Goal: Task Accomplishment & Management: Manage account settings

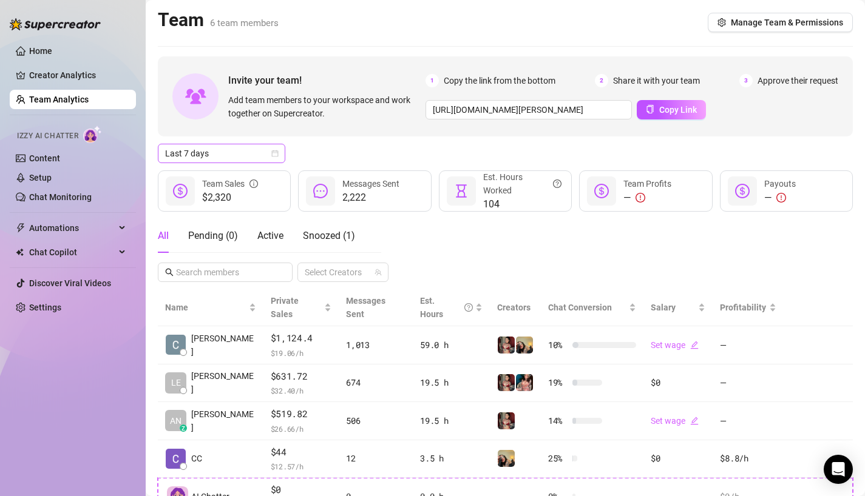
click at [224, 153] on span "Last 7 days" at bounding box center [221, 153] width 113 height 18
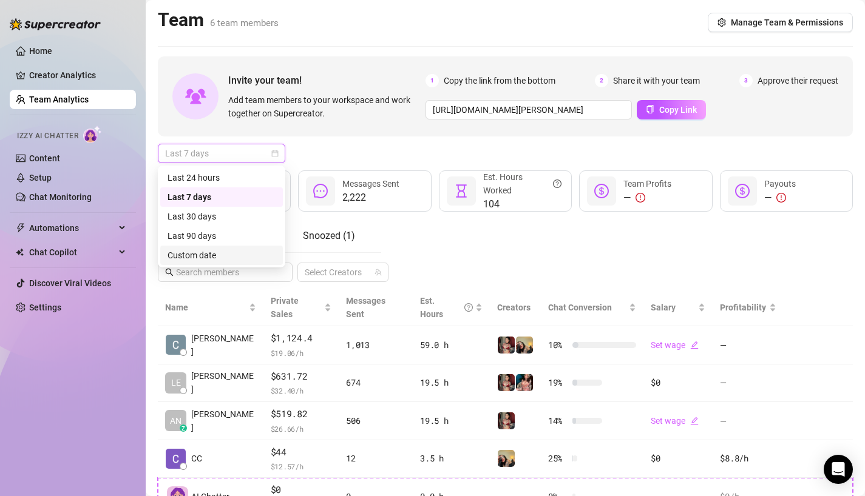
click at [211, 258] on div "Custom date" at bounding box center [221, 255] width 108 height 13
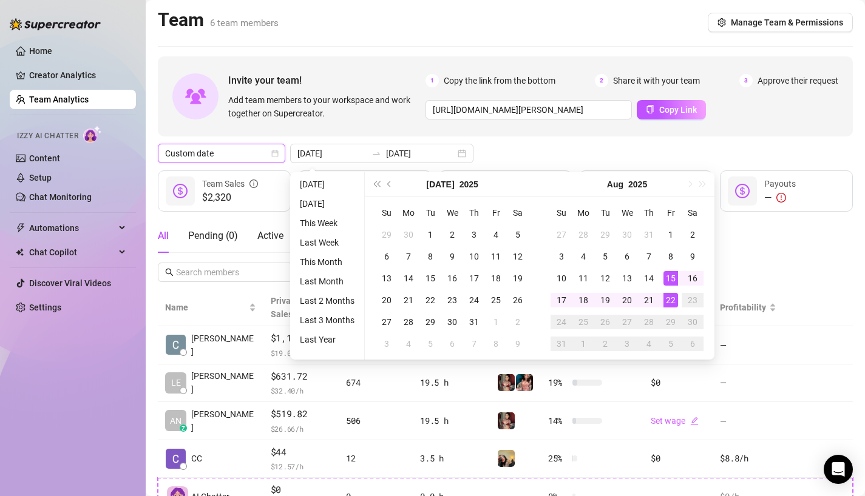
type input "[DATE]"
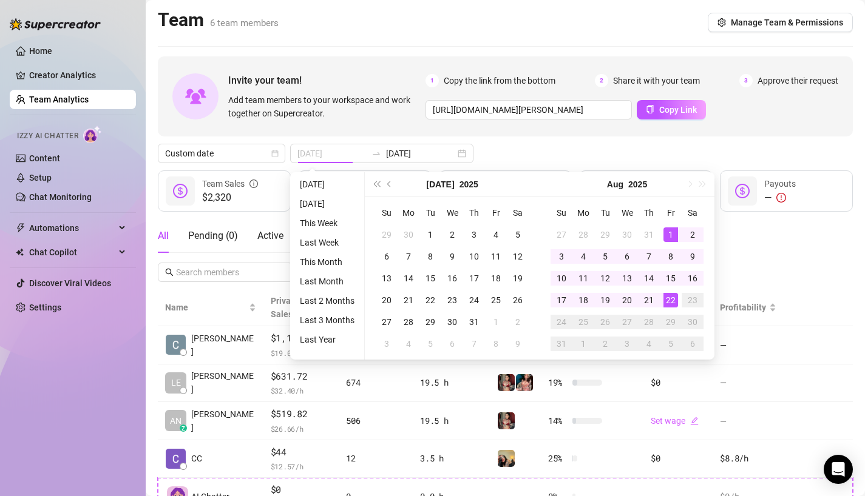
click at [670, 231] on div "1" at bounding box center [670, 235] width 15 height 15
type input "[DATE]"
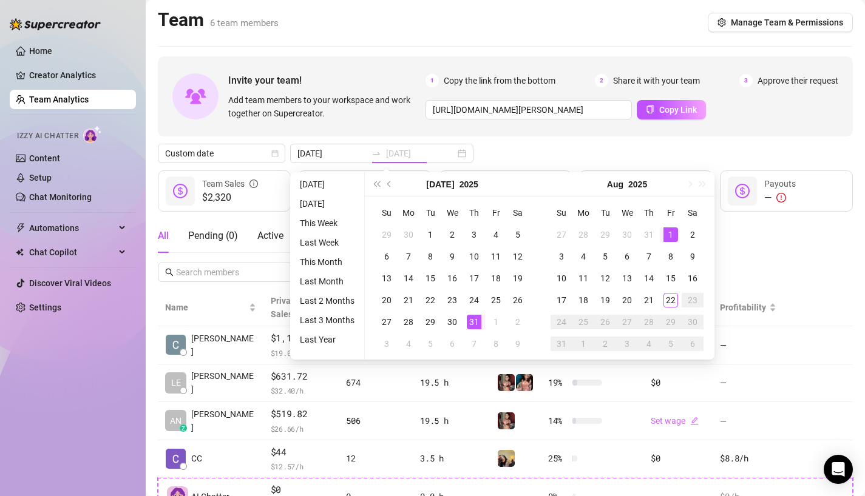
click at [474, 315] on div "31" at bounding box center [474, 322] width 15 height 15
type input "[DATE]"
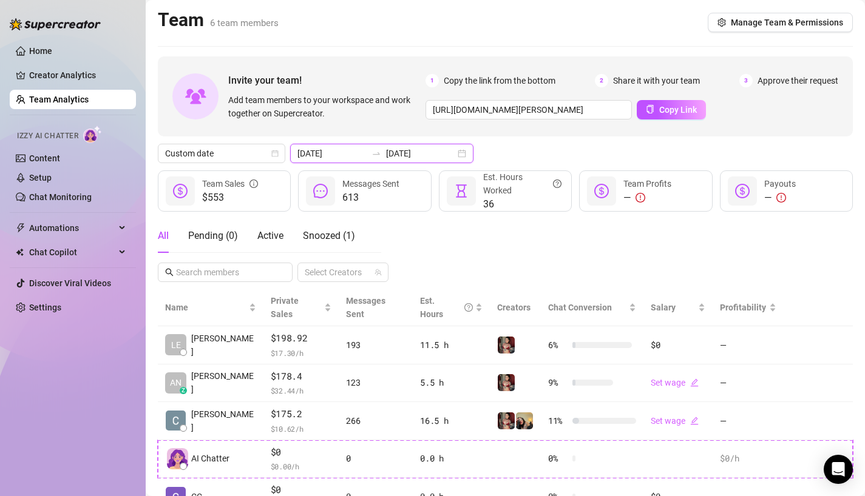
click at [305, 151] on input "[DATE]" at bounding box center [331, 153] width 69 height 13
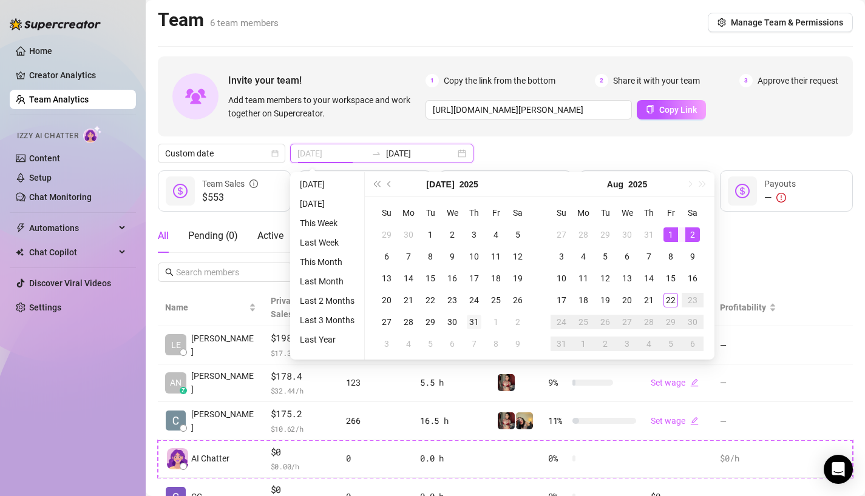
type input "[DATE]"
click at [472, 317] on div "31" at bounding box center [474, 322] width 15 height 15
type input "[DATE]"
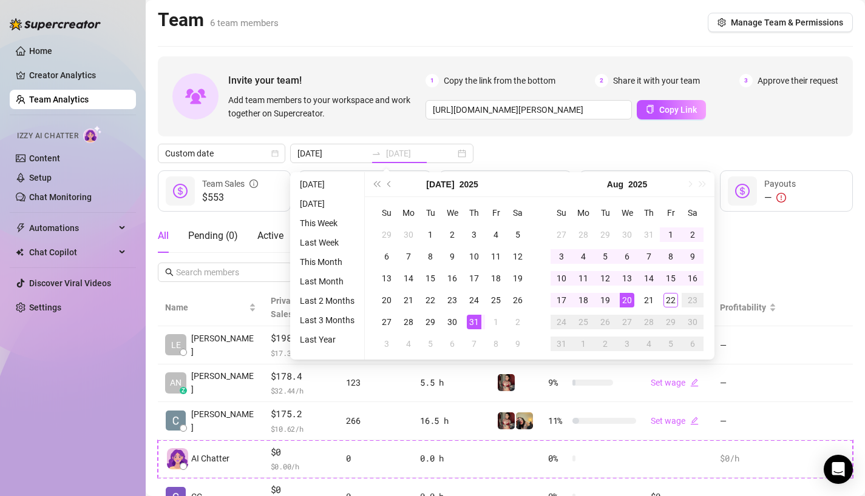
click at [620, 303] on div "20" at bounding box center [626, 300] width 15 height 15
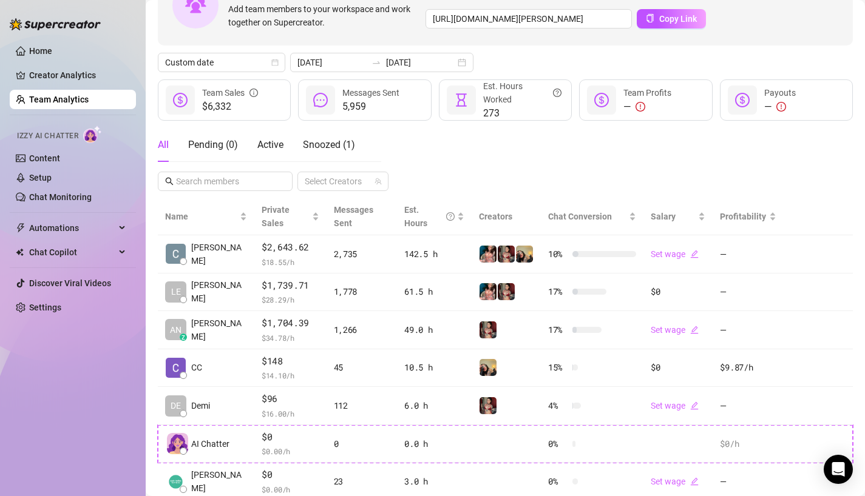
scroll to position [98, 0]
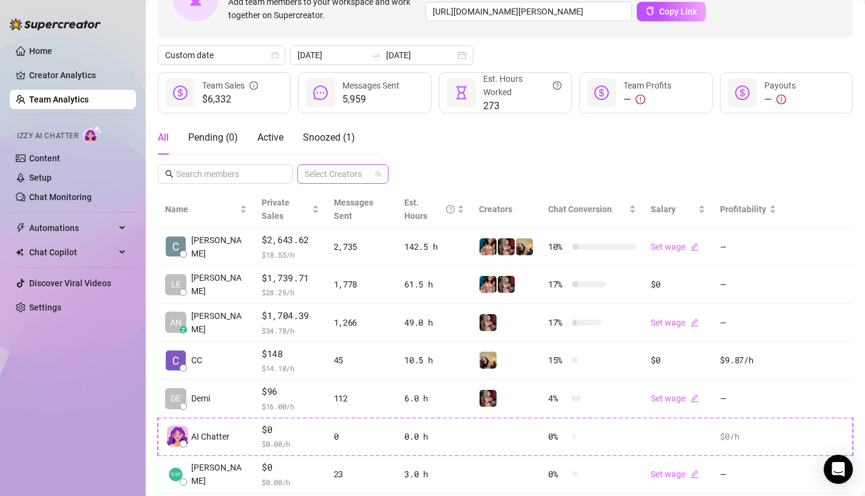
click at [326, 170] on div at bounding box center [336, 174] width 73 height 17
click at [319, 248] on span "Select tree node" at bounding box center [322, 251] width 10 height 10
click at [482, 165] on div "Invite your team! Add team members to your workspace and work together on Super…" at bounding box center [505, 226] width 695 height 536
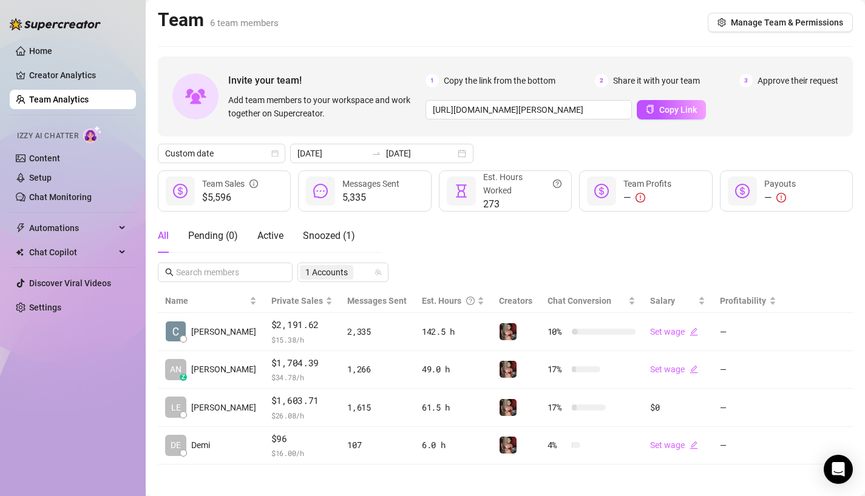
scroll to position [5, 0]
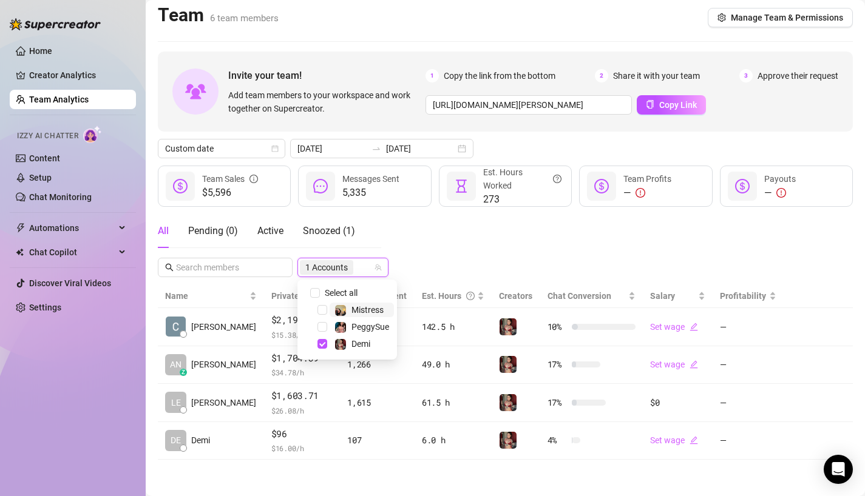
click at [356, 268] on input "search" at bounding box center [357, 267] width 2 height 15
click at [320, 345] on span "Select tree node" at bounding box center [322, 344] width 10 height 10
click at [325, 320] on div "PeggySue" at bounding box center [346, 327] width 93 height 15
click at [325, 321] on div "PeggySue" at bounding box center [346, 327] width 93 height 15
click at [323, 327] on span "Select tree node" at bounding box center [322, 327] width 10 height 10
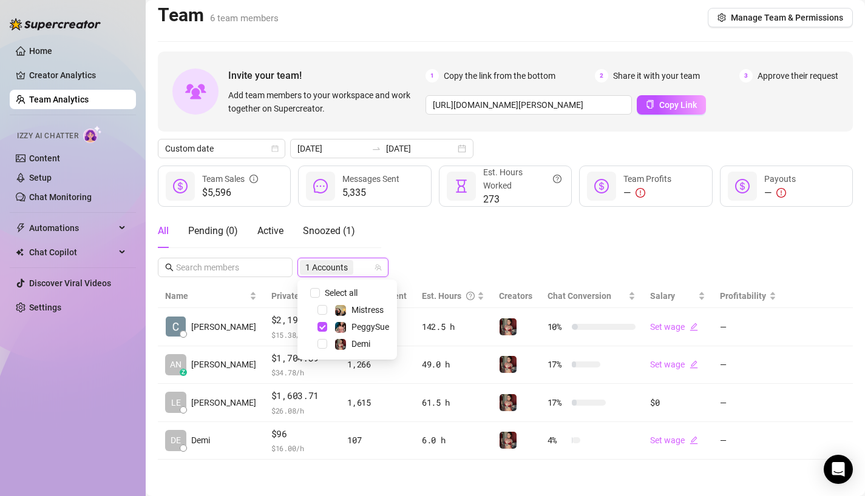
click at [437, 259] on div "All Pending ( 0 ) Active Snoozed ( 1 ) 1 Accounts" at bounding box center [505, 245] width 695 height 63
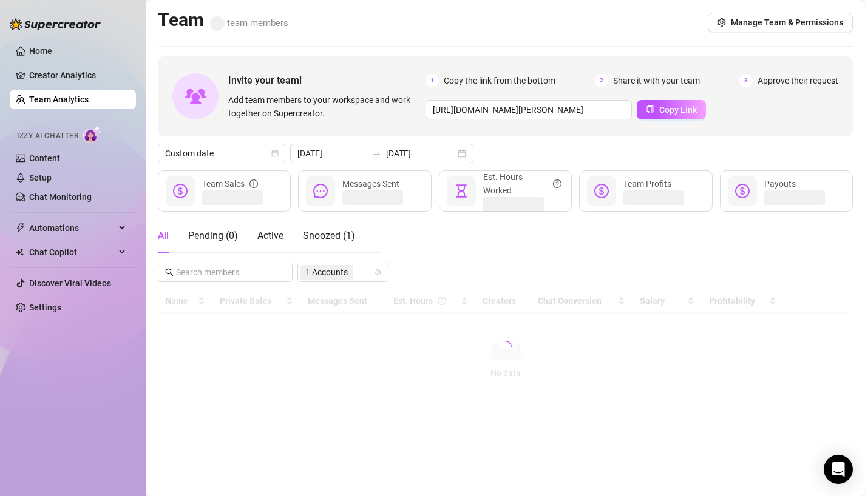
scroll to position [0, 0]
